Goal: Book appointment/travel/reservation

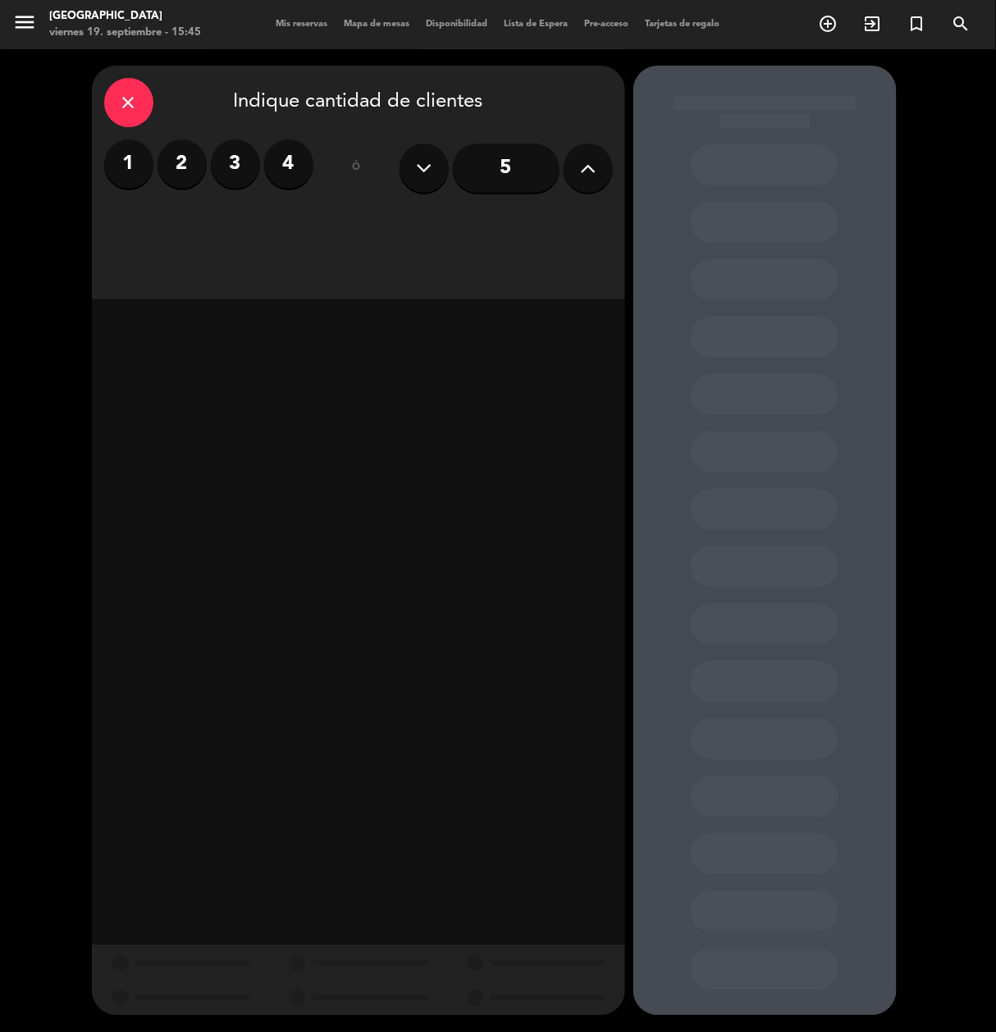
click at [175, 152] on label "2" at bounding box center [182, 164] width 49 height 49
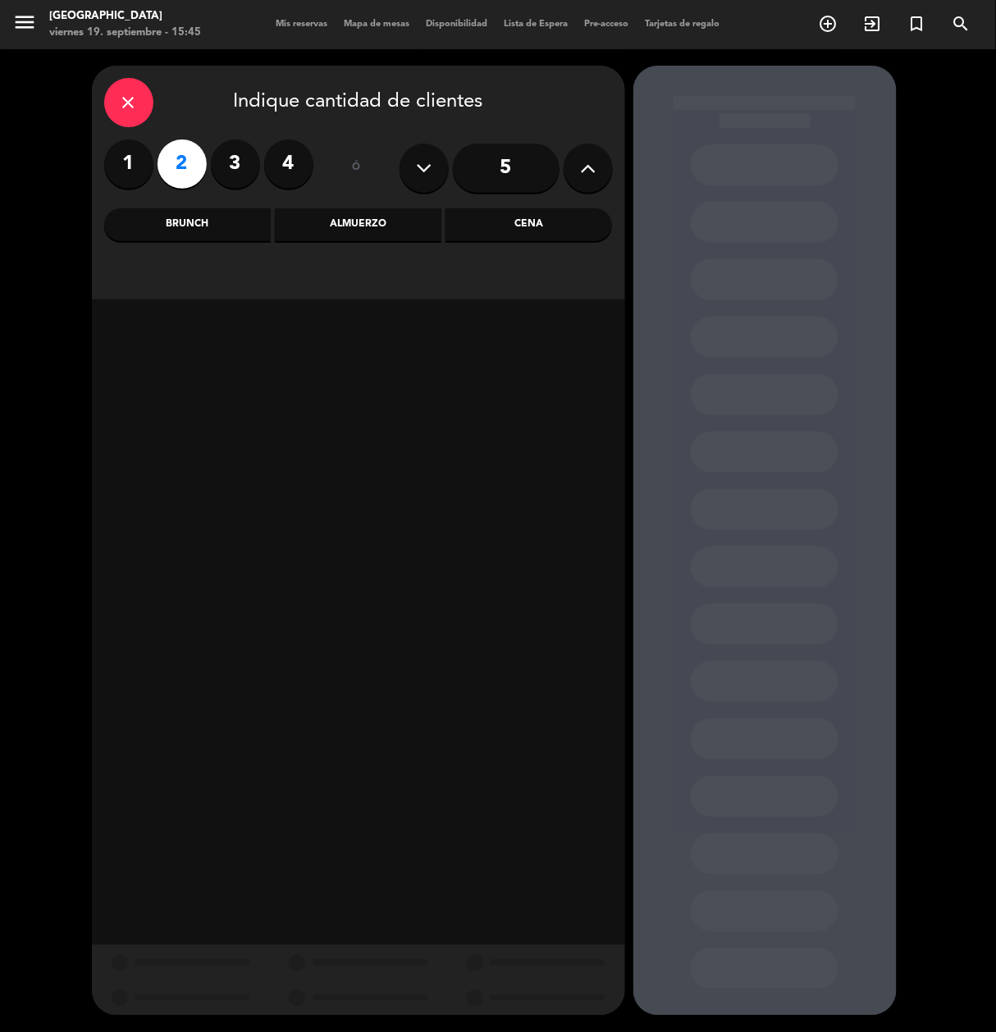
click at [388, 231] on div "Almuerzo" at bounding box center [358, 224] width 167 height 33
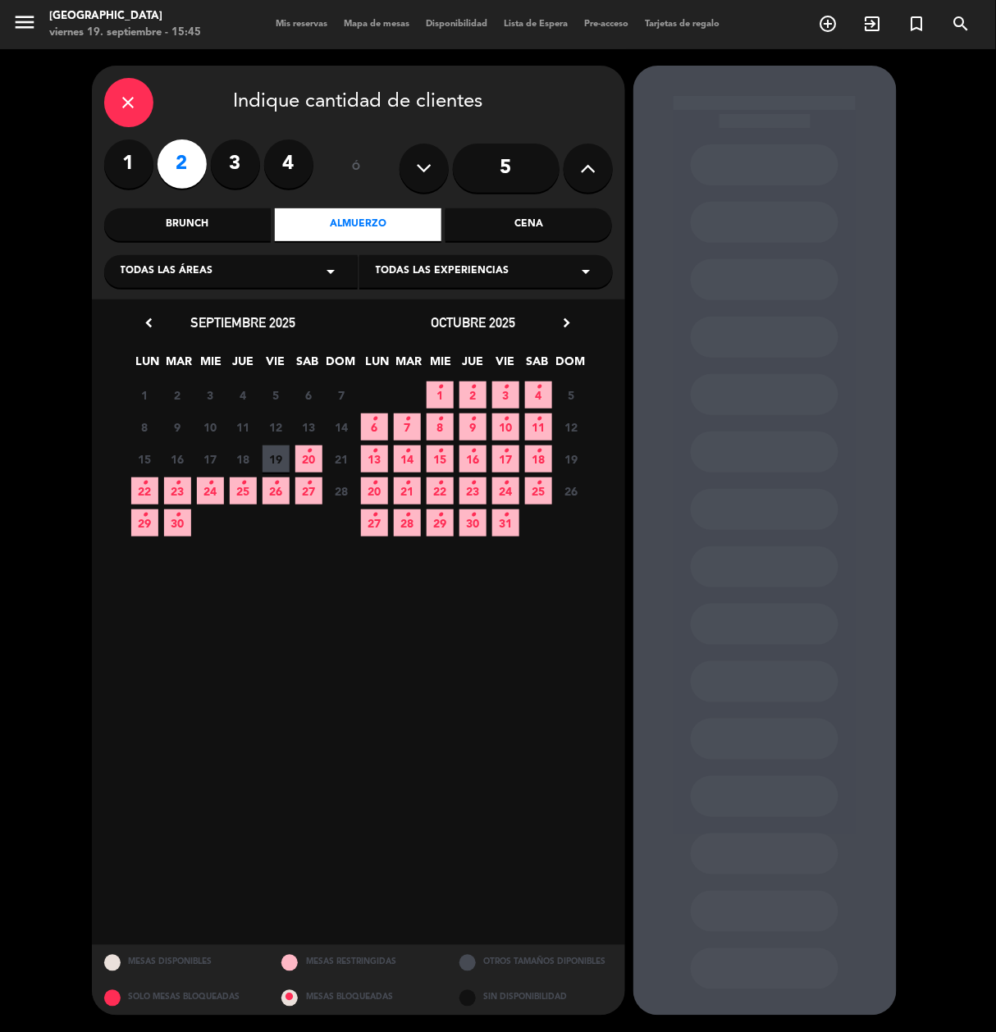
click at [204, 487] on span "24 •" at bounding box center [210, 491] width 27 height 27
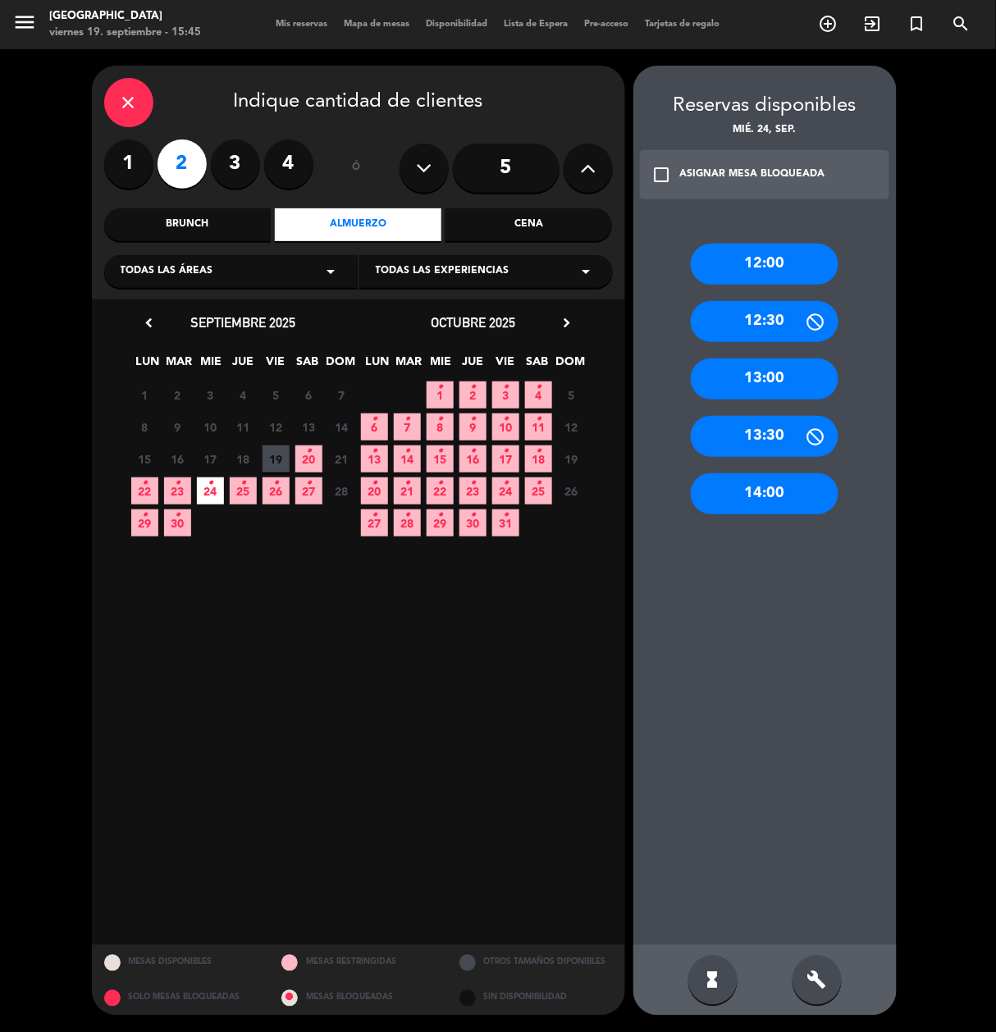
click at [804, 269] on div "12:00" at bounding box center [765, 264] width 148 height 41
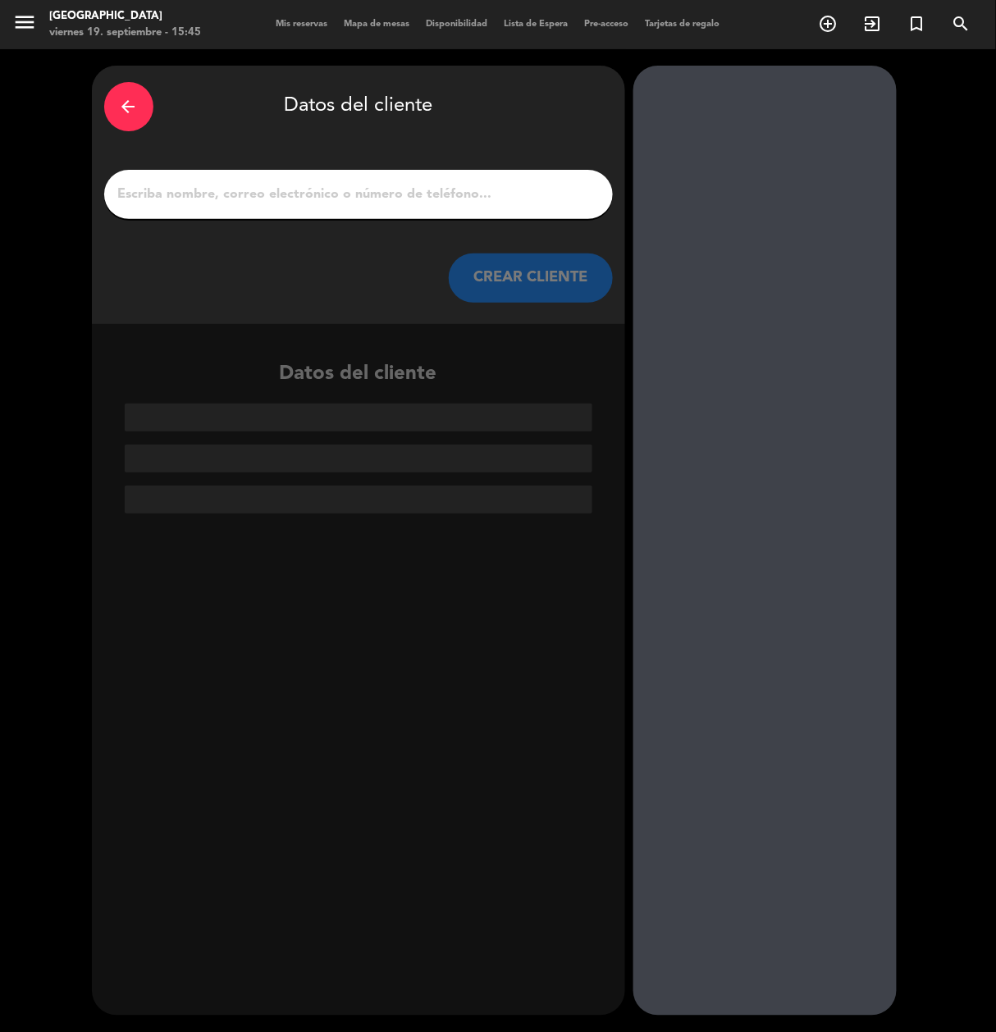
click at [551, 189] on input "1" at bounding box center [359, 194] width 484 height 23
paste input "[PERSON_NAME]"
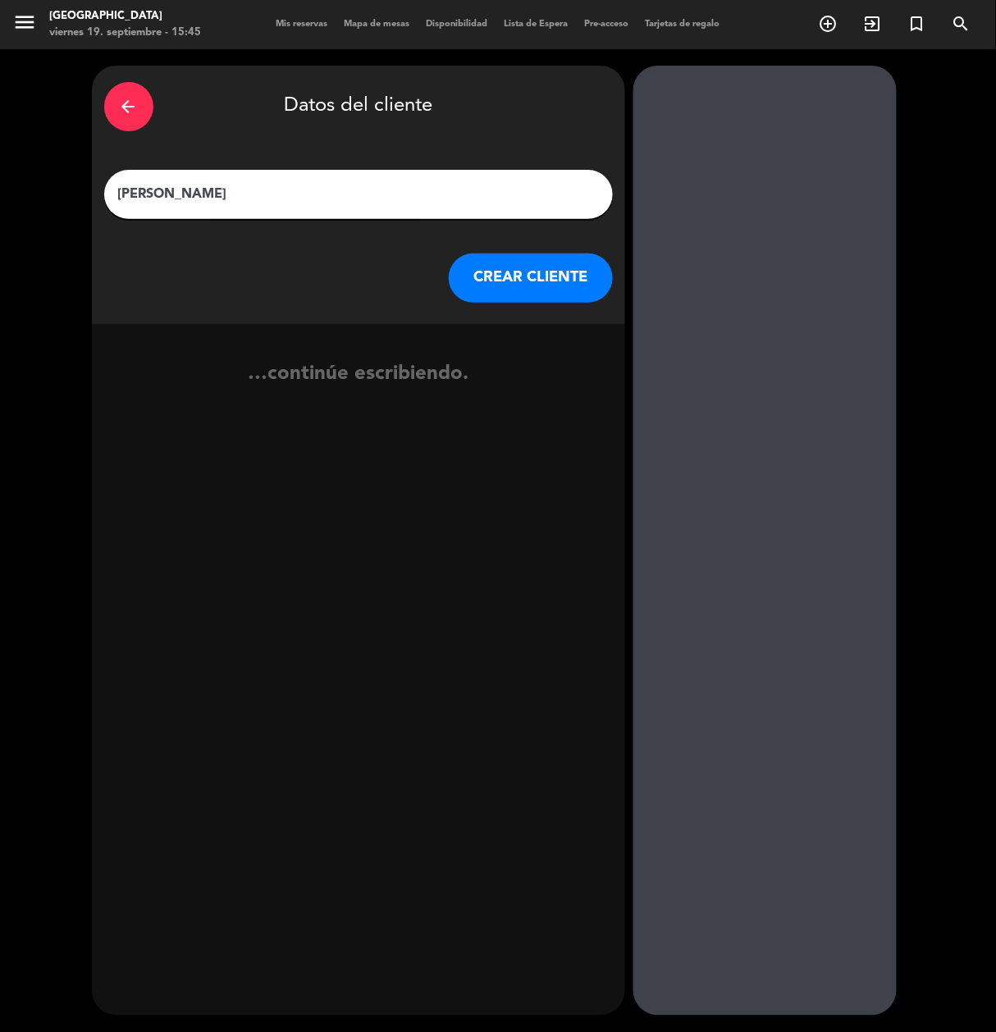
type input "[PERSON_NAME]"
click at [520, 277] on button "CREAR CLIENTE" at bounding box center [531, 278] width 164 height 49
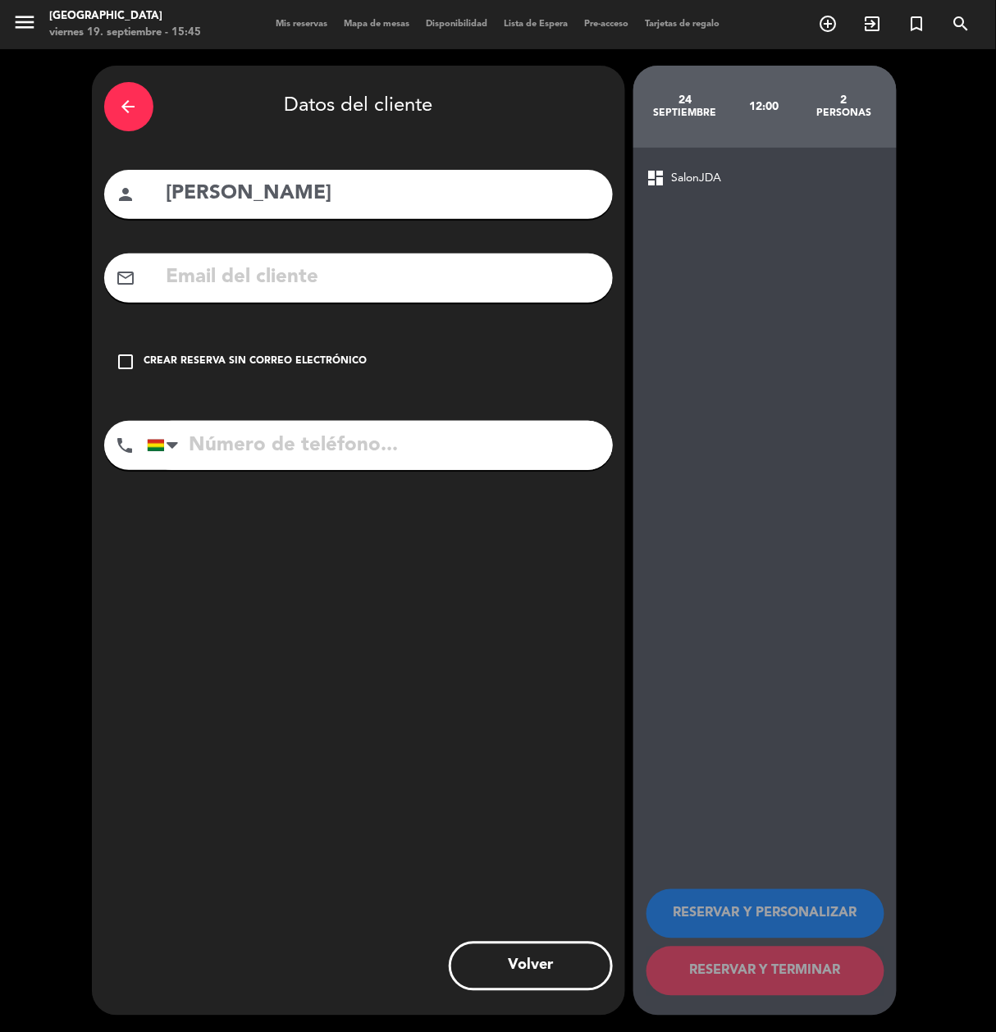
click at [519, 277] on input "text" at bounding box center [383, 278] width 436 height 34
paste input "[EMAIL_ADDRESS][DOMAIN_NAME]"
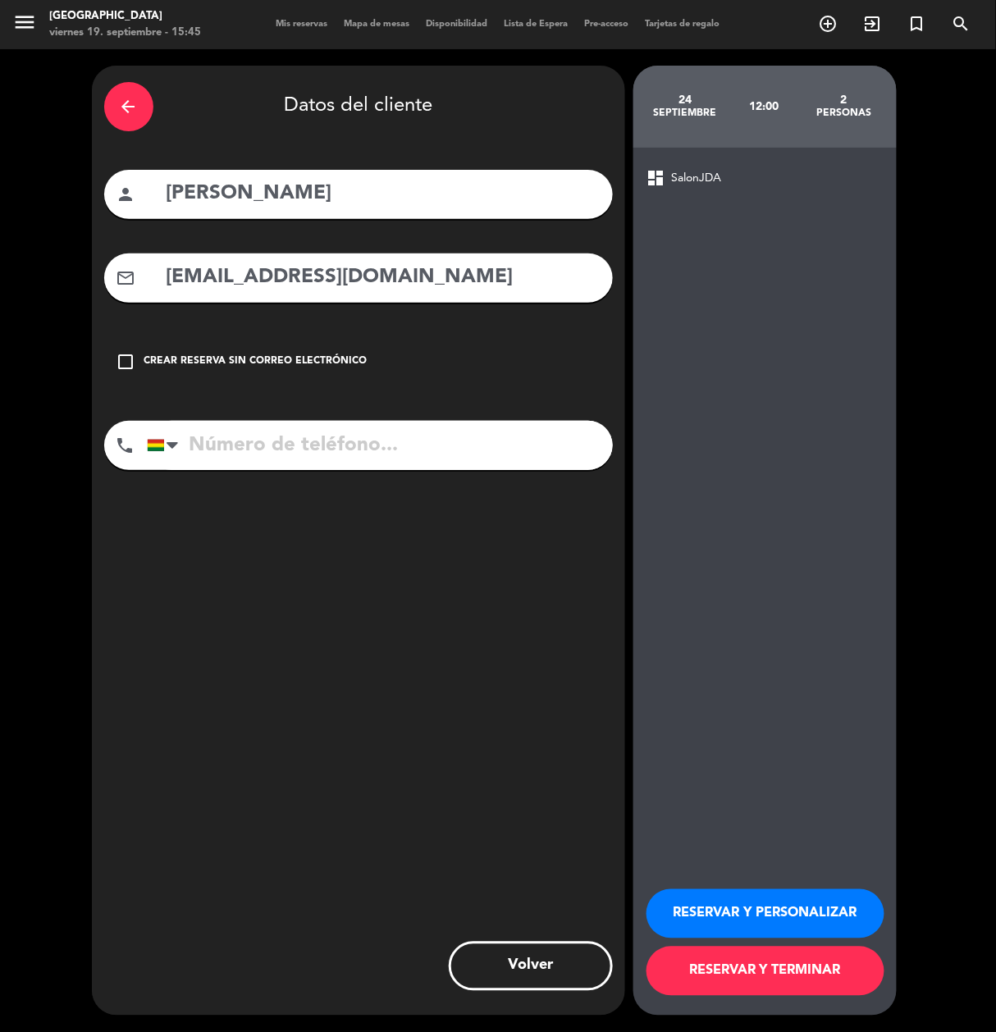
click at [477, 282] on input "[EMAIL_ADDRESS][DOMAIN_NAME]" at bounding box center [383, 278] width 436 height 34
type input "[EMAIL_ADDRESS][DOMAIN_NAME]"
click at [446, 477] on div "phone [GEOGRAPHIC_DATA] +1 [GEOGRAPHIC_DATA] +44 [GEOGRAPHIC_DATA] ([GEOGRAPHIC…" at bounding box center [358, 451] width 509 height 61
click at [445, 447] on input "tel" at bounding box center [380, 445] width 466 height 49
type input "77888339"
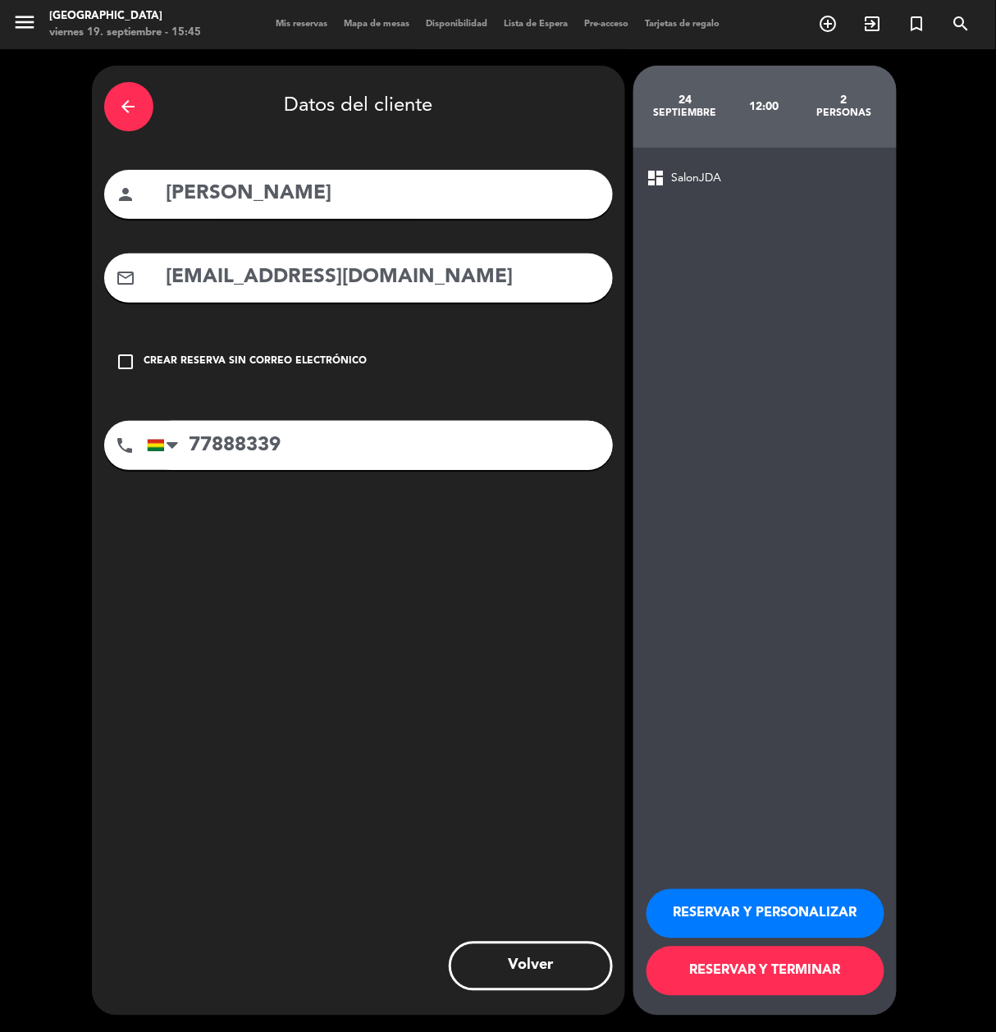
click at [791, 916] on button "RESERVAR Y PERSONALIZAR" at bounding box center [766, 914] width 238 height 49
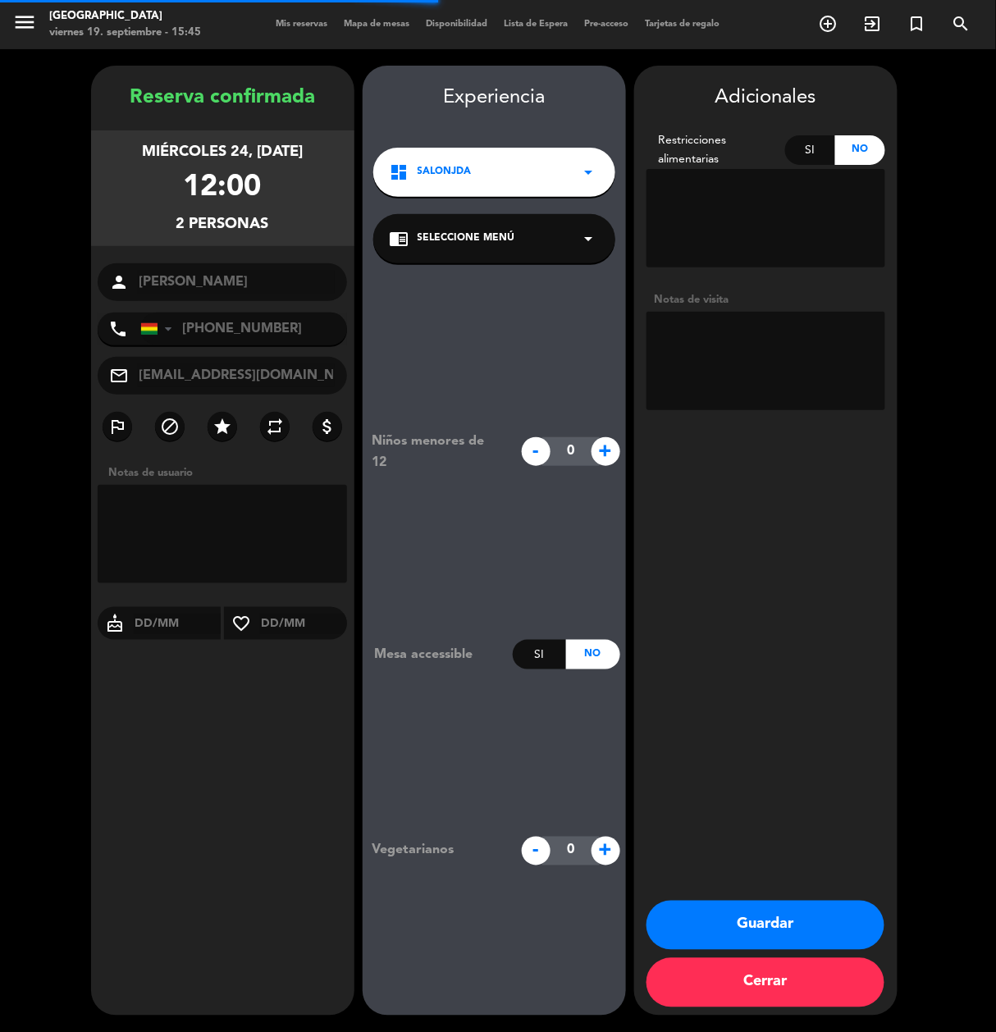
click at [749, 427] on div "Adicionales Restricciones alimentarias Si No Notas de visita Guardar Cerrar" at bounding box center [765, 541] width 263 height 950
click at [806, 378] on textarea at bounding box center [766, 361] width 239 height 98
click at [758, 341] on textarea at bounding box center [766, 361] width 239 height 98
type textarea "cumple"
drag, startPoint x: 814, startPoint y: 916, endPoint x: 976, endPoint y: 920, distance: 161.7
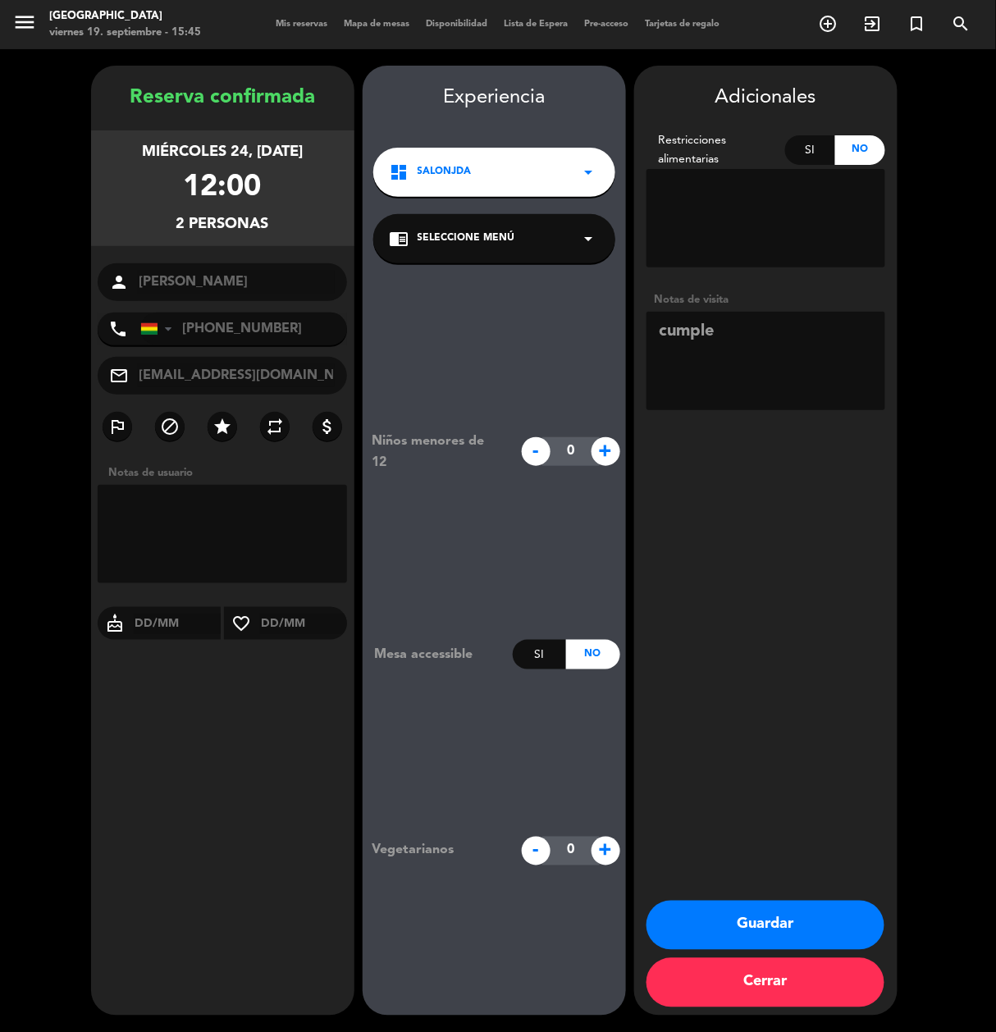
click at [816, 917] on button "Guardar" at bounding box center [766, 925] width 238 height 49
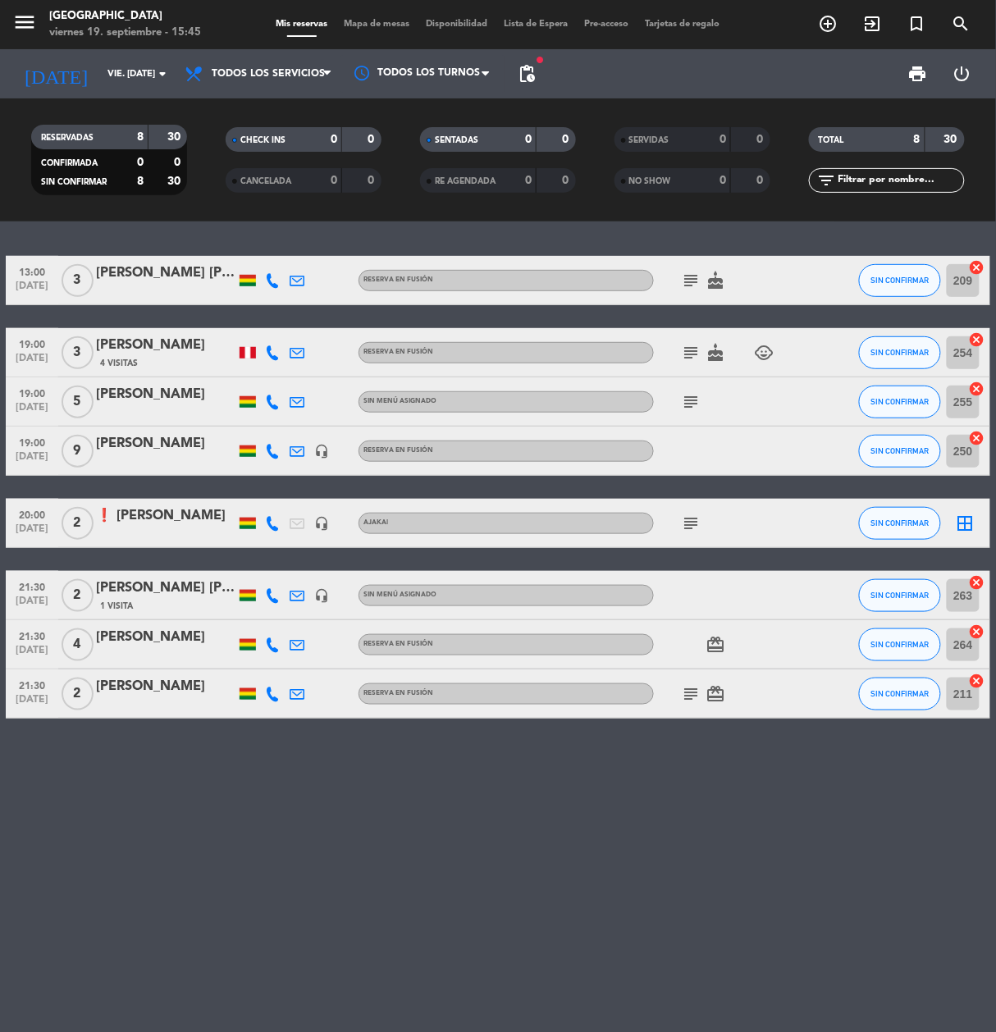
click at [41, 53] on div "[DATE] vie. [DATE] arrow_drop_down" at bounding box center [94, 73] width 164 height 49
click at [103, 92] on div "[DATE] vie. [DATE] arrow_drop_down" at bounding box center [94, 73] width 164 height 49
click at [115, 70] on input "vie. [DATE]" at bounding box center [161, 74] width 124 height 27
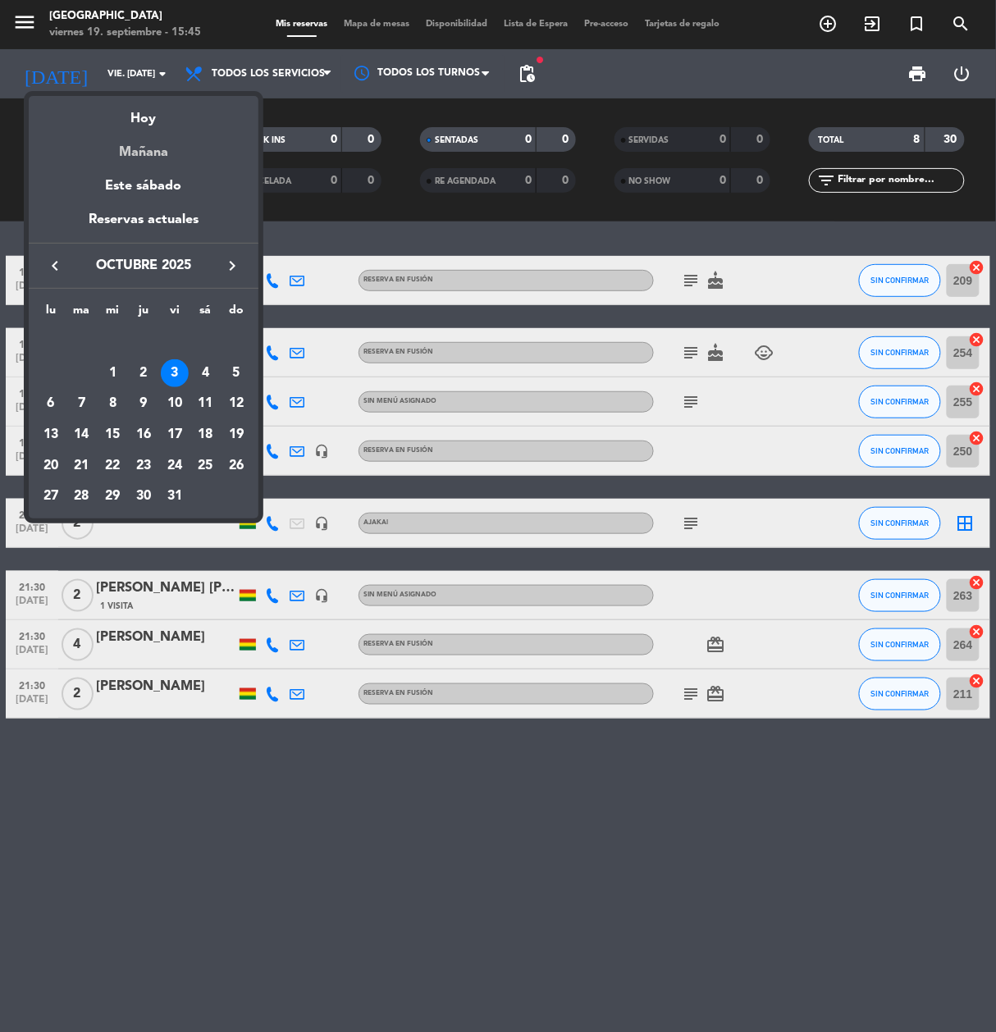
click at [141, 145] on div "Mañana" at bounding box center [144, 147] width 230 height 34
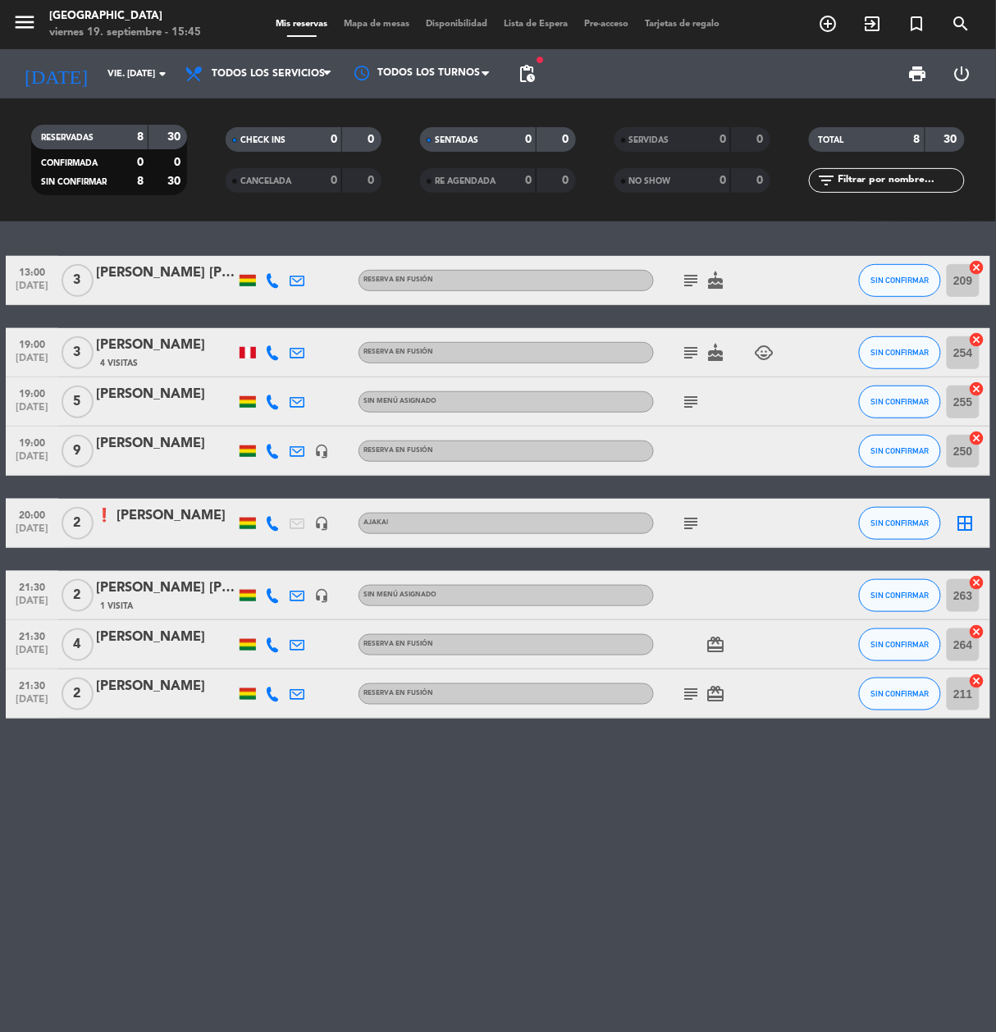
type input "sáb. [DATE]"
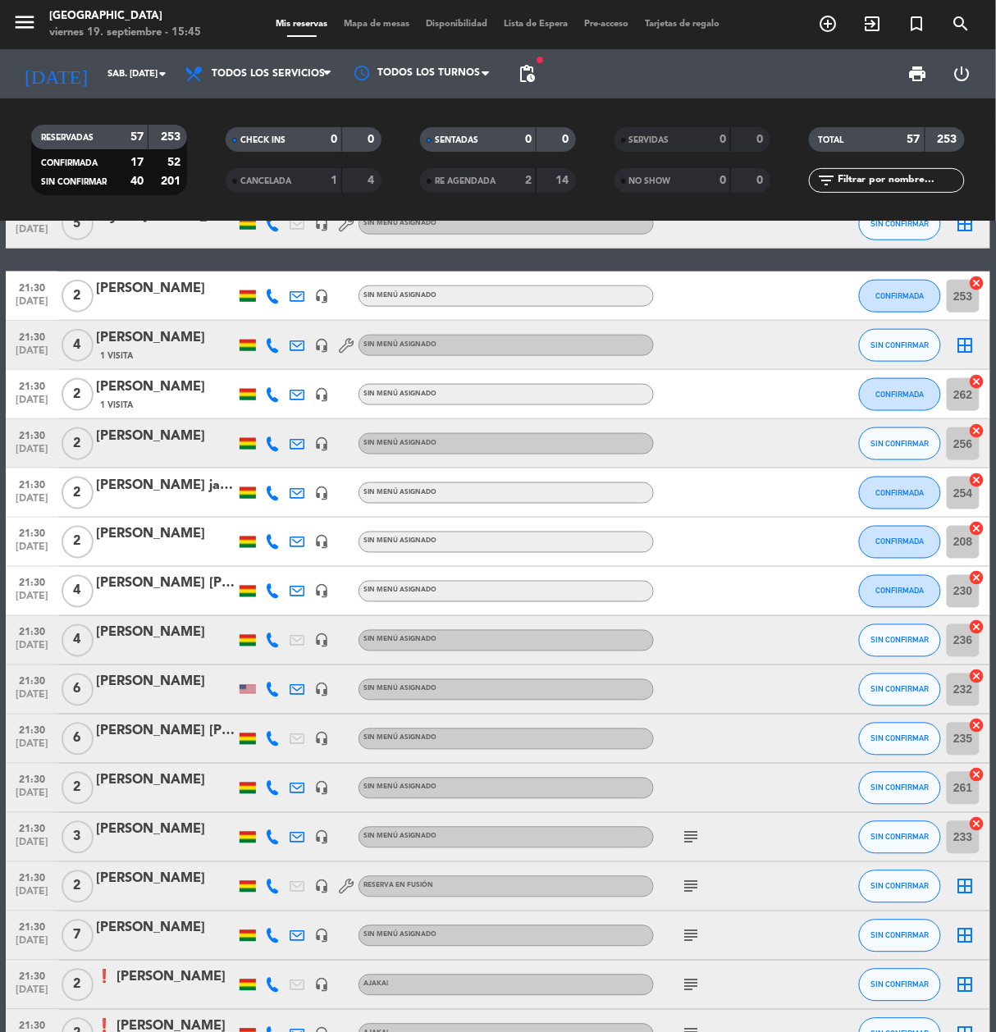
scroll to position [2188, 0]
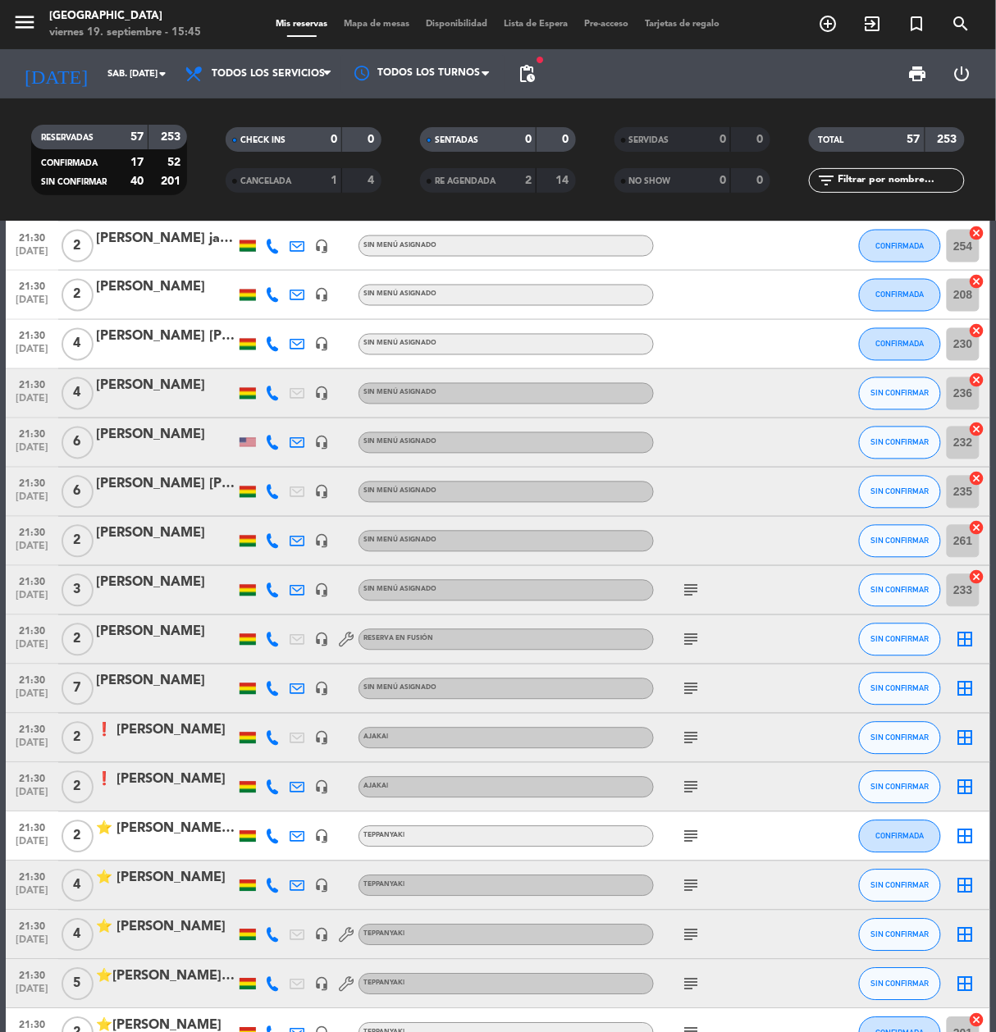
click at [191, 676] on div "[PERSON_NAME]" at bounding box center [166, 681] width 140 height 21
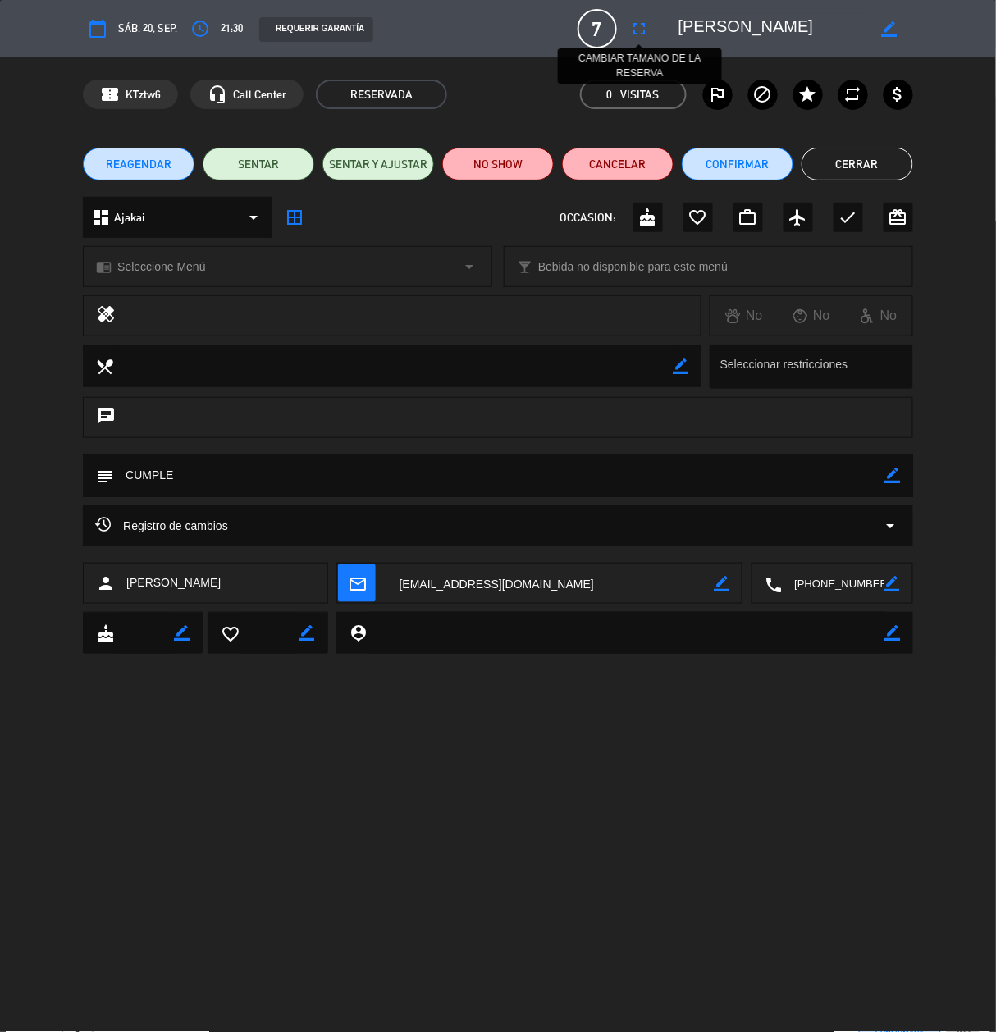
click at [634, 33] on icon "fullscreen" at bounding box center [640, 29] width 20 height 20
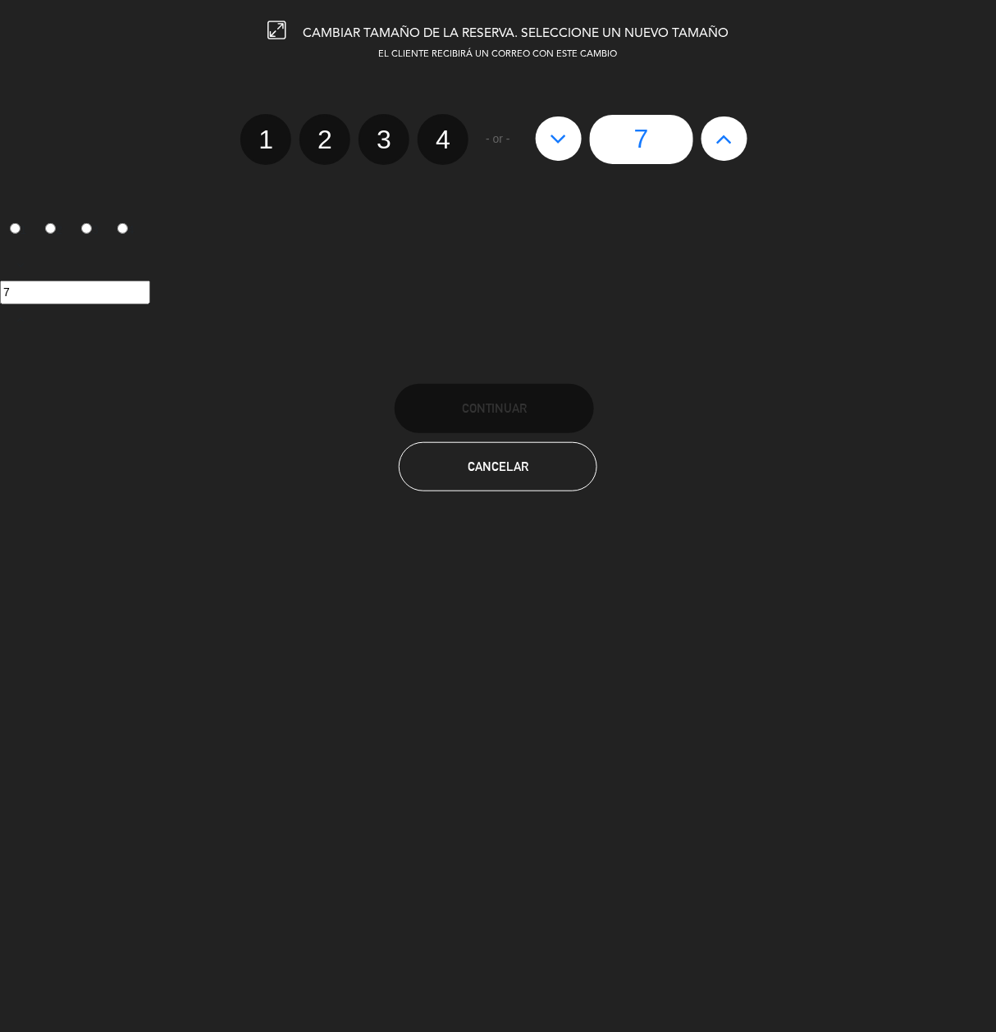
click at [558, 158] on button at bounding box center [559, 139] width 46 height 44
type input "6"
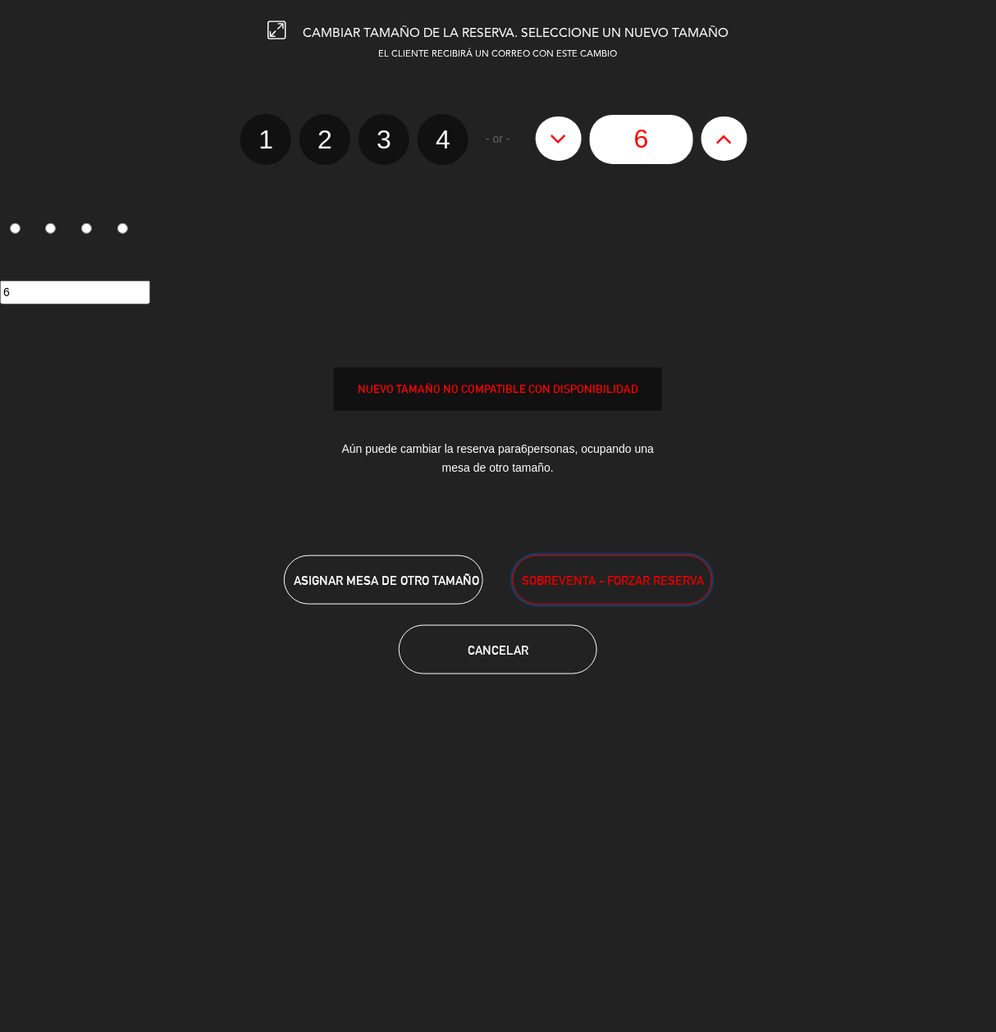
click at [628, 581] on span "SOBREVENTA - FORZAR RESERVA" at bounding box center [613, 580] width 182 height 19
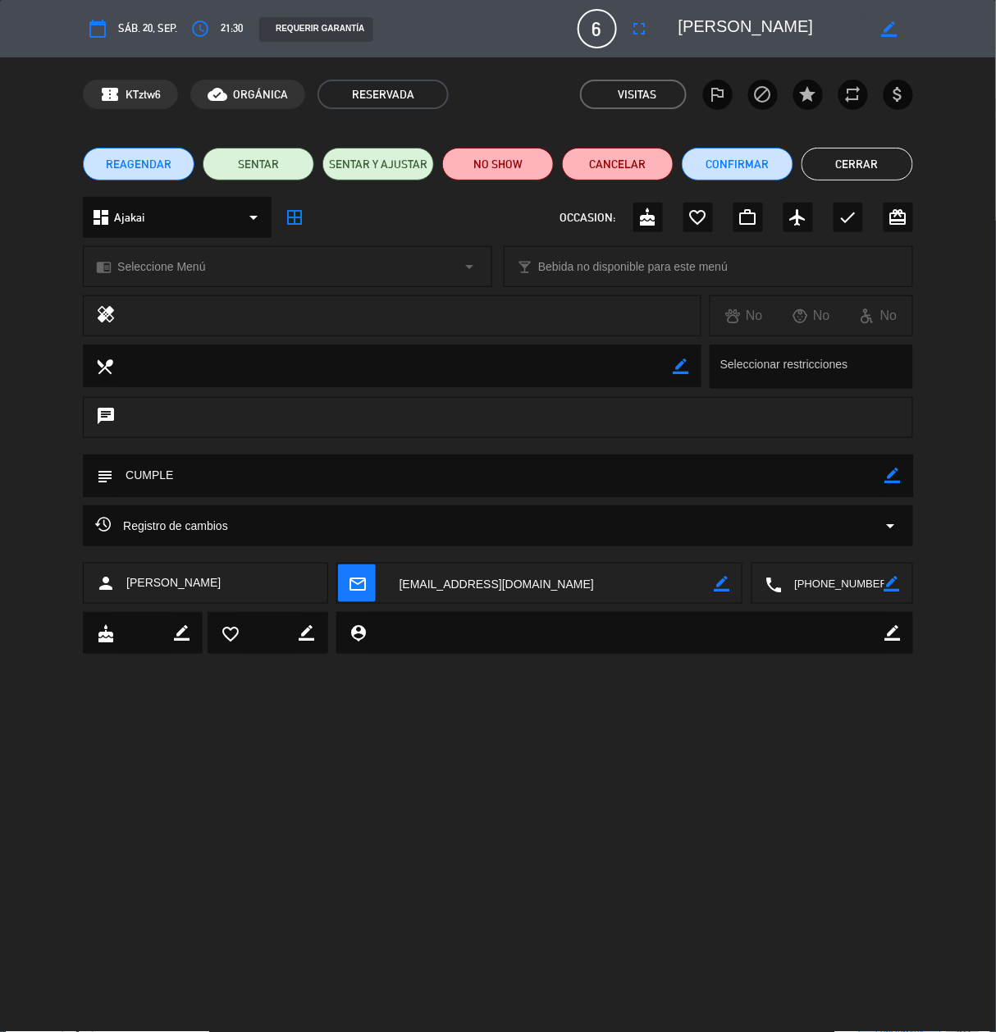
click at [870, 146] on div "REAGENDAR SENTAR SENTAR Y AJUSTAR NO SHOW Cancelar Confirmar Cerrar" at bounding box center [498, 164] width 996 height 66
click at [867, 161] on button "Cerrar" at bounding box center [858, 164] width 112 height 33
